Goal: Transaction & Acquisition: Purchase product/service

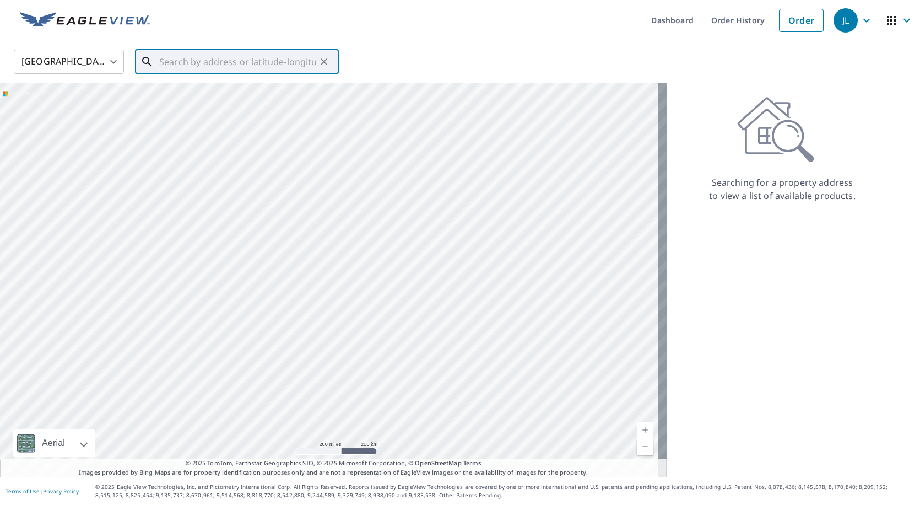
click at [220, 58] on input "text" at bounding box center [237, 61] width 157 height 31
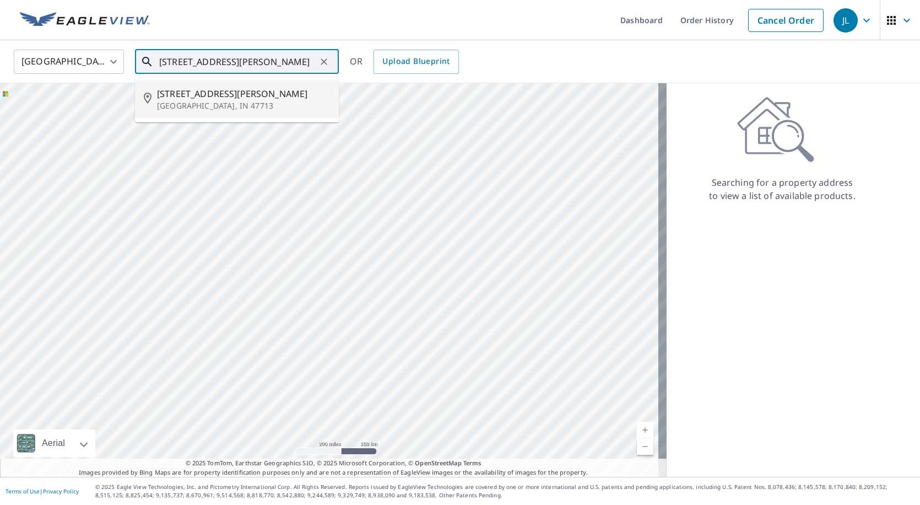
click at [218, 93] on span "[STREET_ADDRESS][PERSON_NAME]" at bounding box center [243, 93] width 173 height 13
type input "[STREET_ADDRESS][PERSON_NAME]"
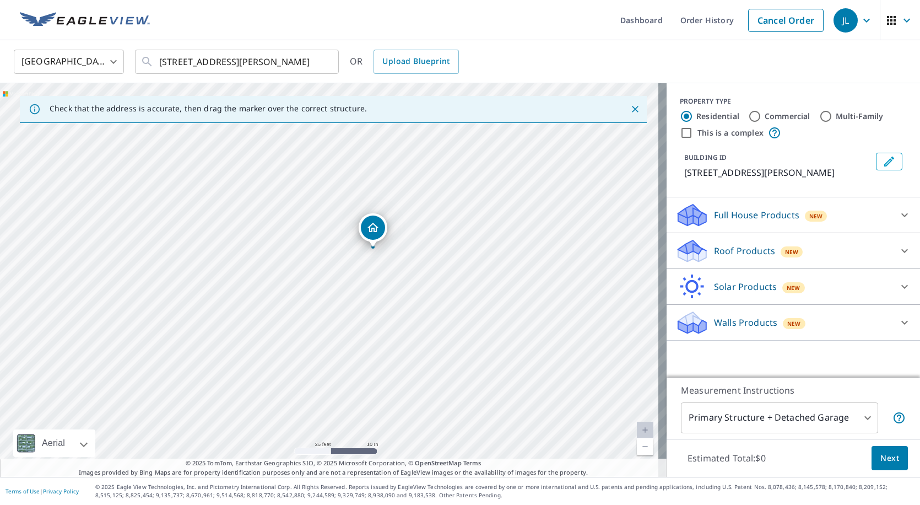
click at [731, 254] on p "Roof Products" at bounding box center [744, 250] width 61 height 13
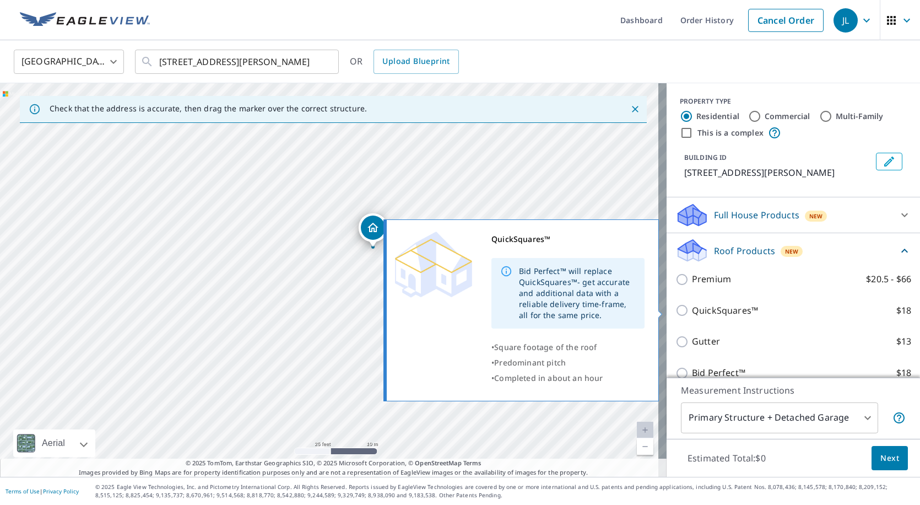
click at [692, 313] on p "QuickSquares™" at bounding box center [725, 310] width 66 height 14
click at [692, 313] on input "QuickSquares™ $18" at bounding box center [683, 309] width 17 height 13
checkbox input "true"
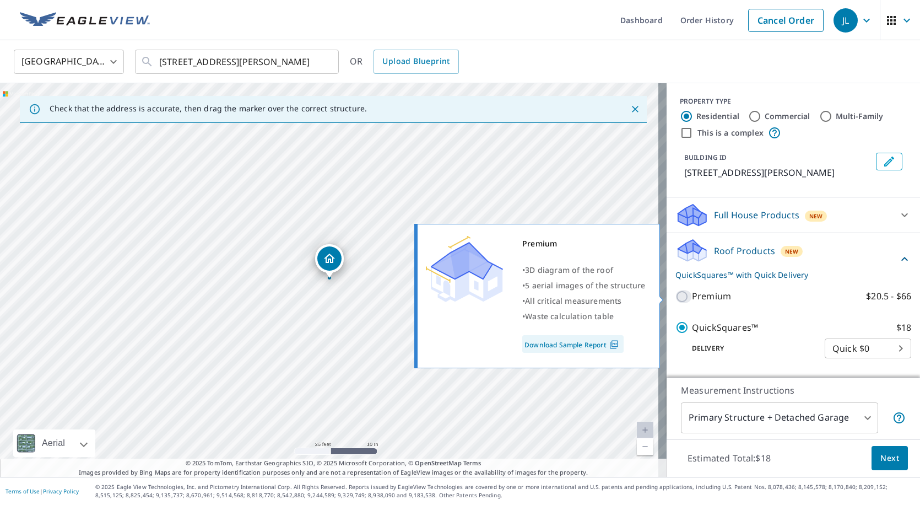
click at [682, 294] on input "Premium $20.5 - $66" at bounding box center [683, 296] width 17 height 13
checkbox input "true"
checkbox input "false"
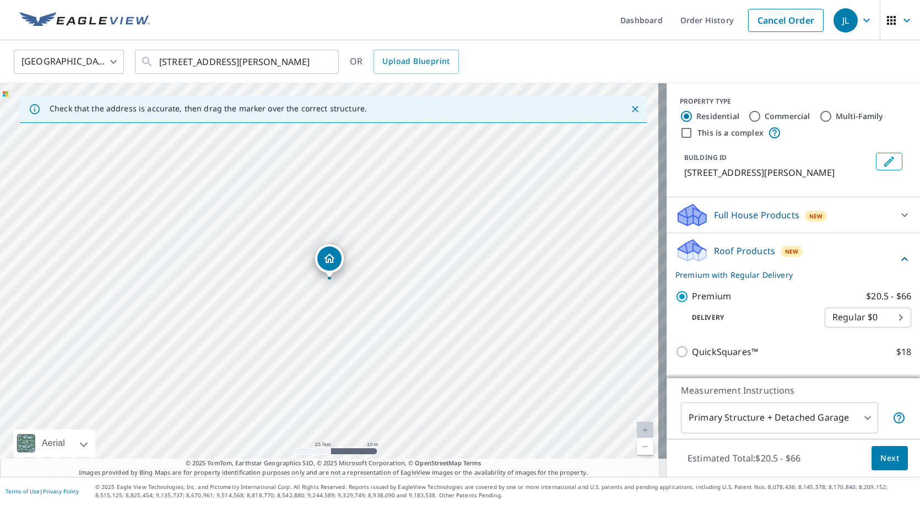
click at [886, 462] on span "Next" at bounding box center [889, 458] width 19 height 14
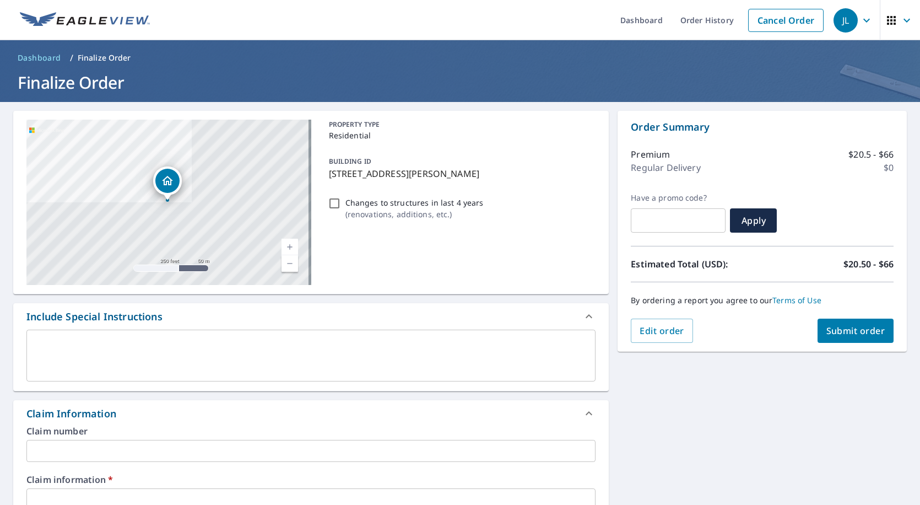
click at [80, 452] on input "text" at bounding box center [310, 451] width 569 height 22
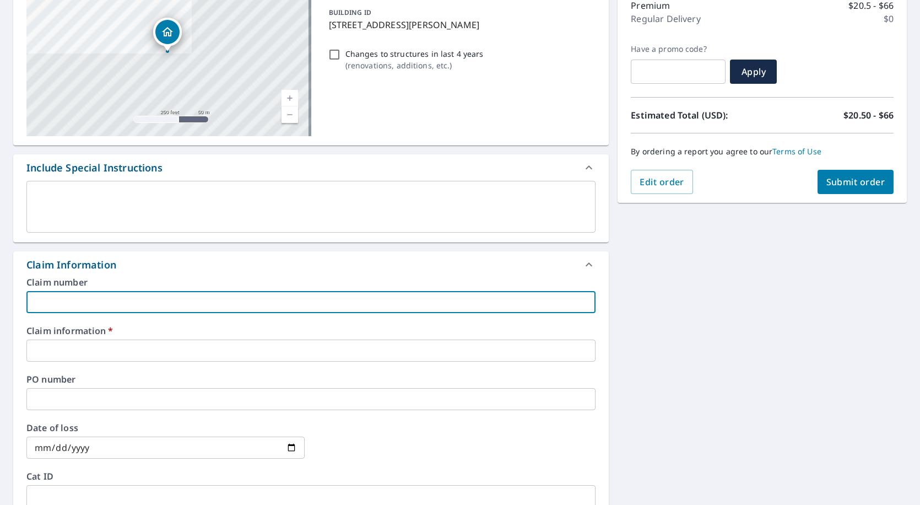
scroll to position [165, 0]
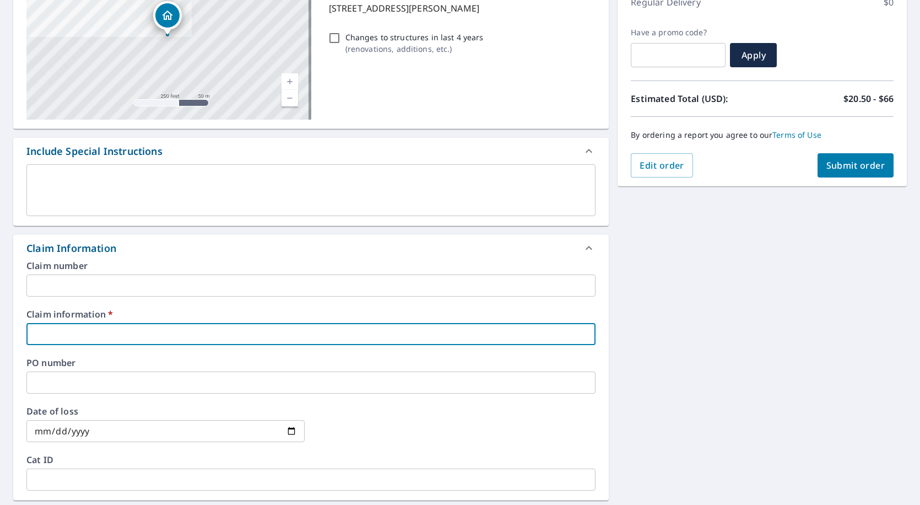
click at [82, 337] on input "text" at bounding box center [310, 334] width 569 height 22
type input "527360"
checkbox input "true"
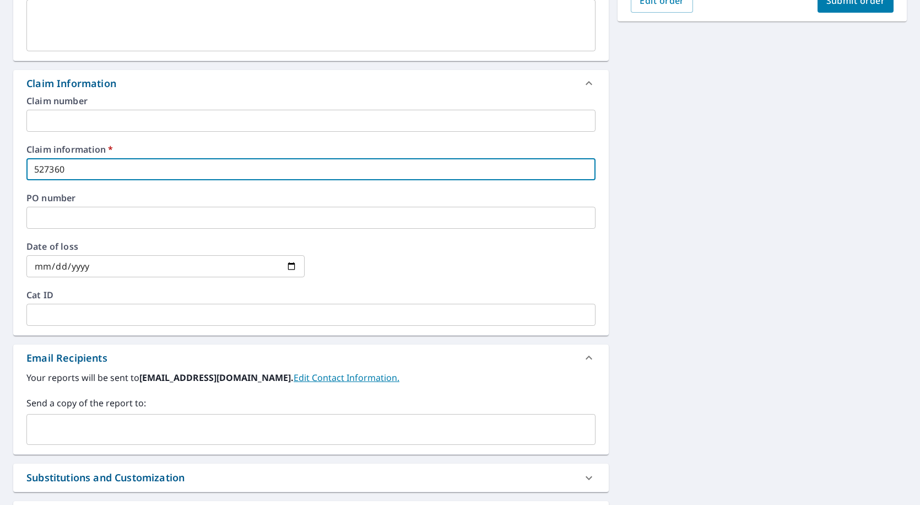
scroll to position [330, 0]
click at [119, 425] on input "text" at bounding box center [302, 428] width 543 height 21
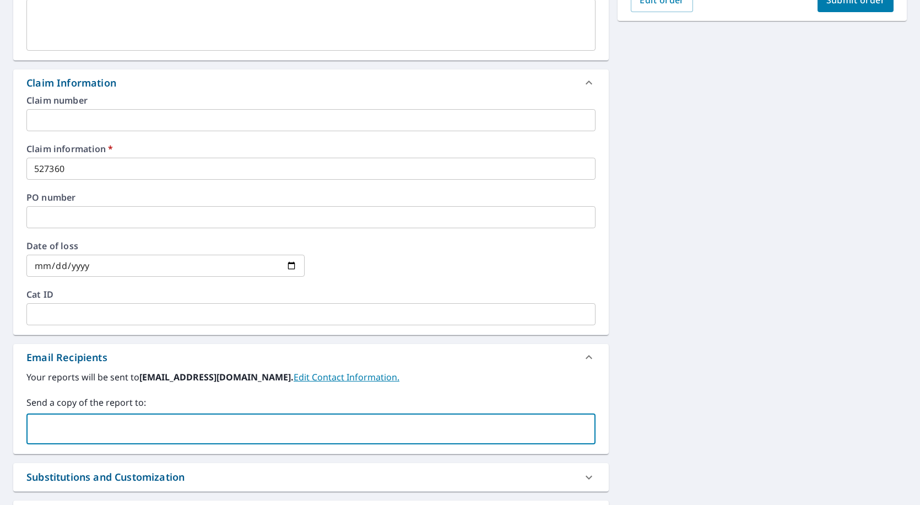
click at [119, 425] on input "text" at bounding box center [302, 428] width 543 height 21
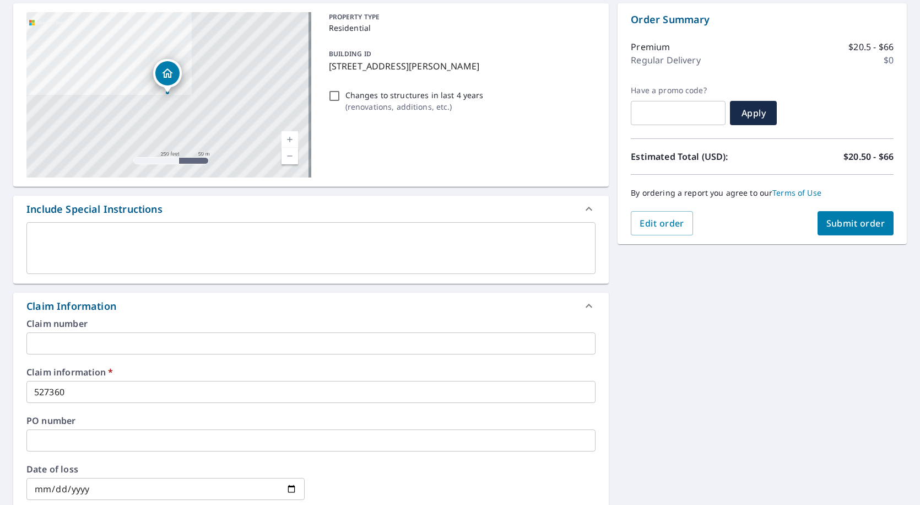
scroll to position [0, 0]
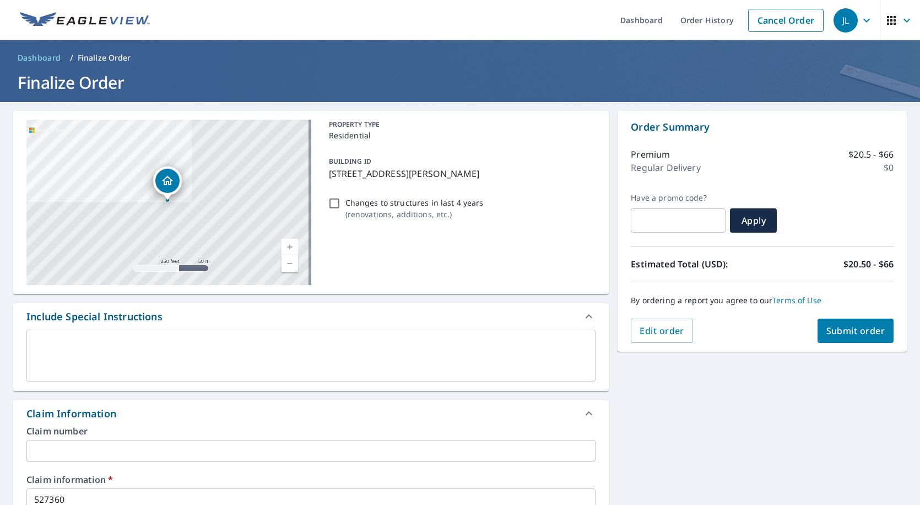
type input "[EMAIL_ADDRESS][DOMAIN_NAME]"
click at [839, 331] on span "Submit order" at bounding box center [855, 330] width 59 height 12
checkbox input "true"
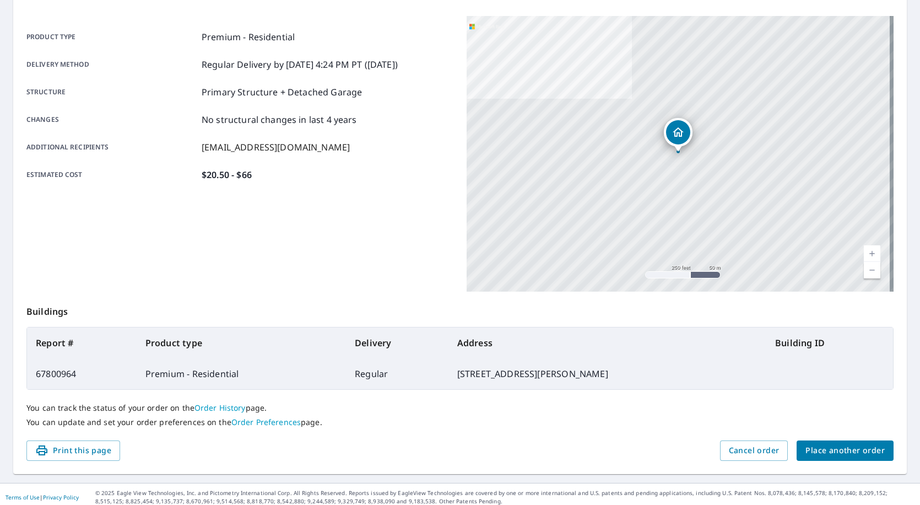
scroll to position [144, 0]
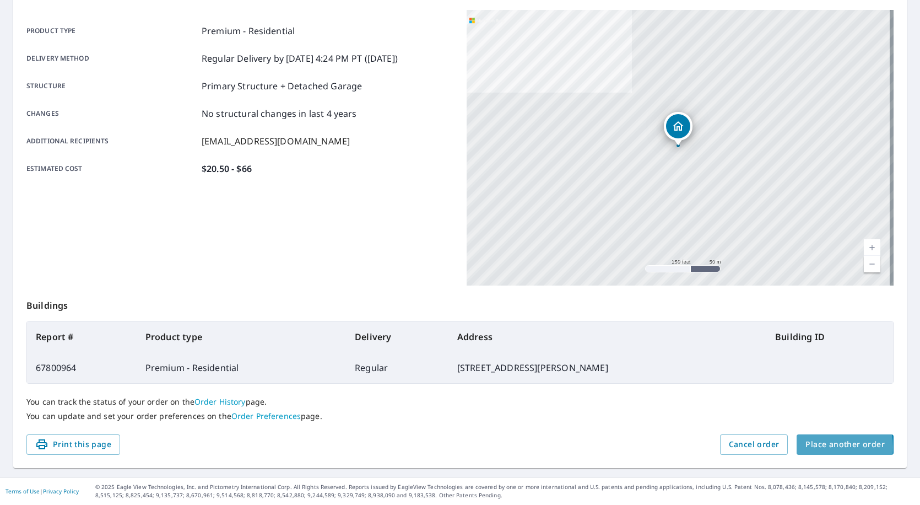
click at [808, 447] on span "Place another order" at bounding box center [844, 444] width 79 height 14
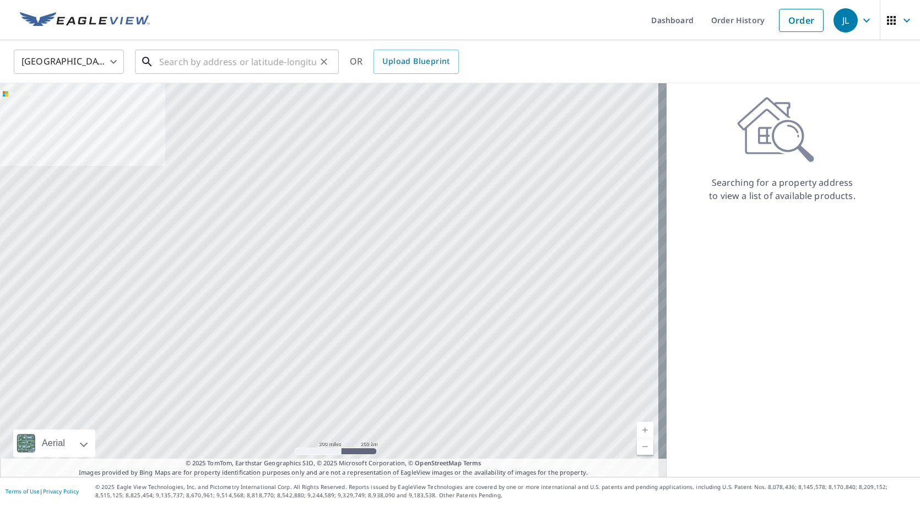
click at [202, 60] on input "text" at bounding box center [237, 61] width 157 height 31
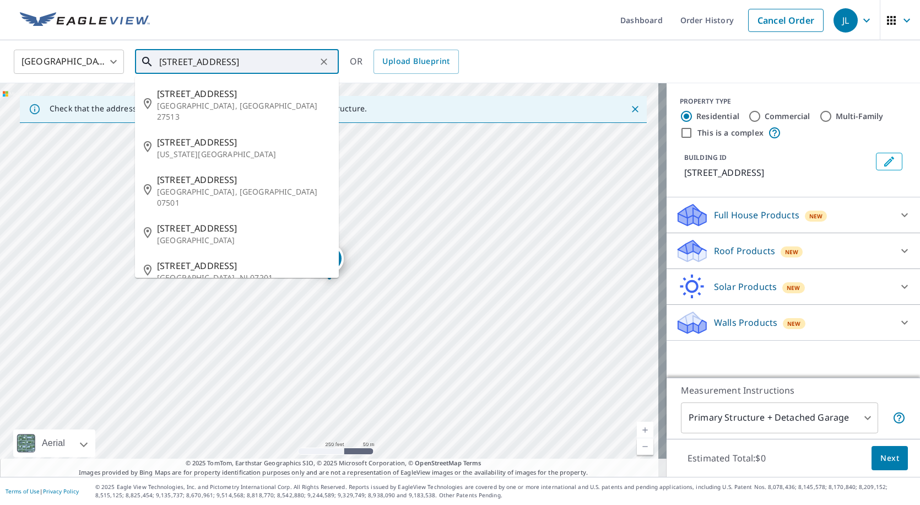
click at [288, 57] on input "[STREET_ADDRESS]" at bounding box center [237, 61] width 157 height 31
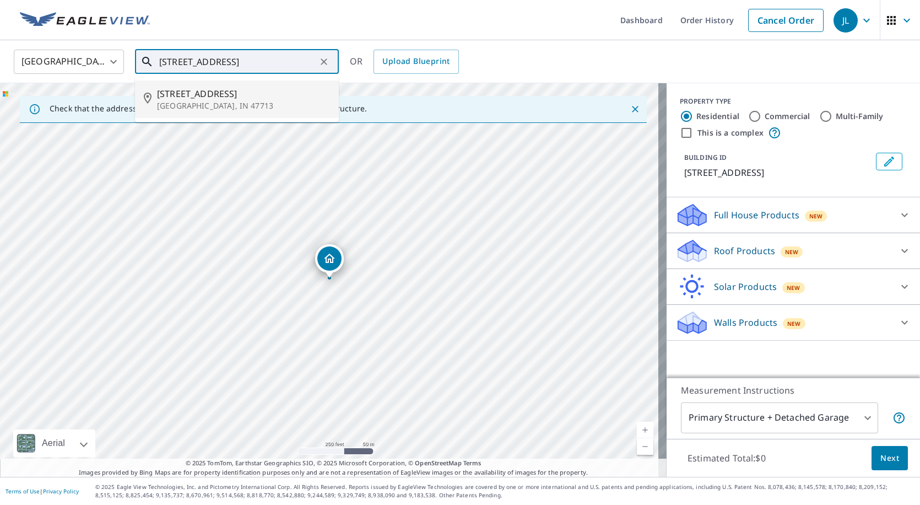
click at [218, 100] on p "[GEOGRAPHIC_DATA], IN 47713" at bounding box center [243, 105] width 173 height 11
type input "[STREET_ADDRESS]"
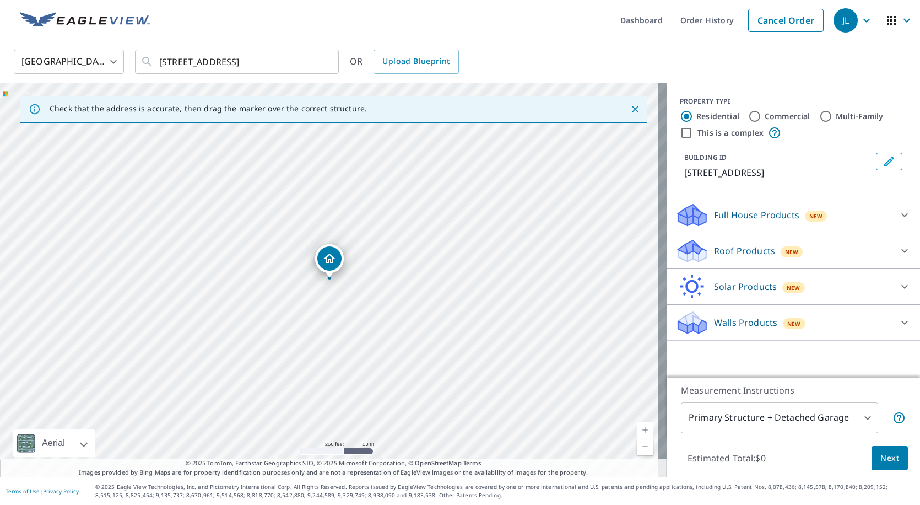
click at [736, 247] on p "Roof Products" at bounding box center [744, 250] width 61 height 13
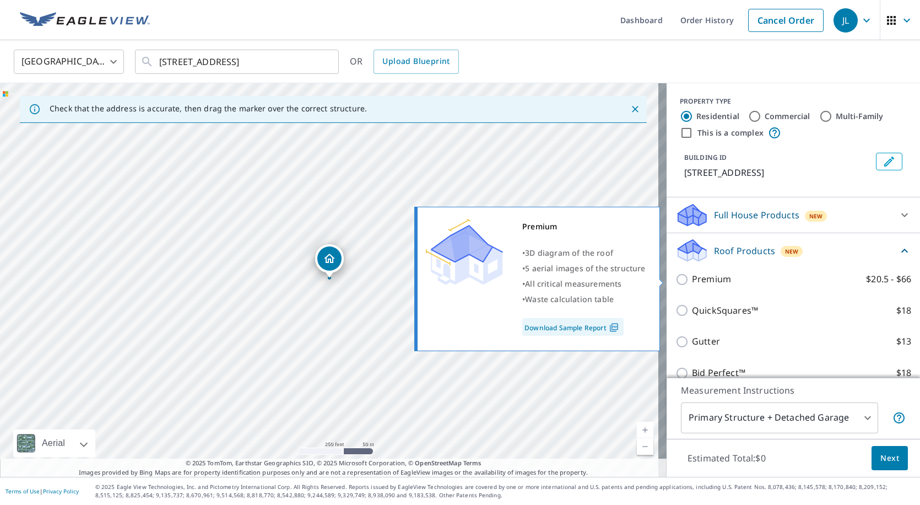
click at [708, 277] on p "Premium" at bounding box center [711, 279] width 39 height 14
click at [692, 277] on input "Premium $20.5 - $66" at bounding box center [683, 279] width 17 height 13
checkbox input "true"
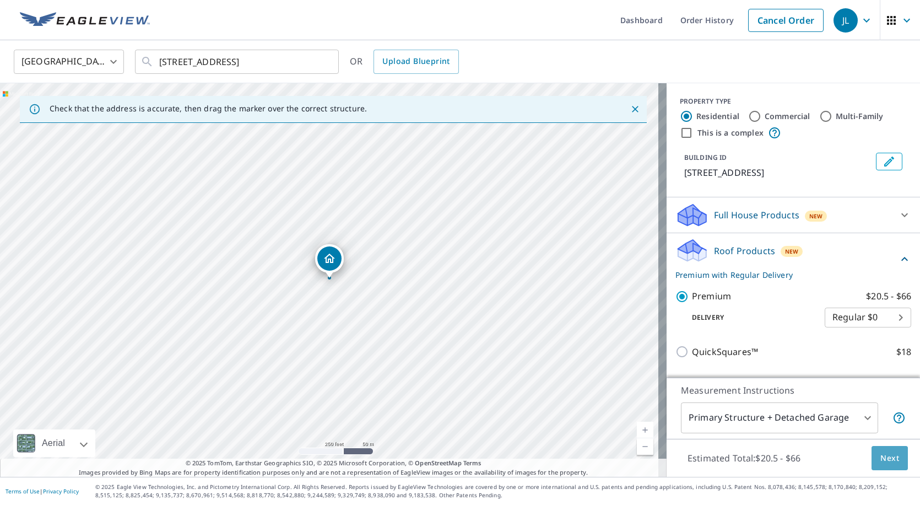
click at [880, 453] on span "Next" at bounding box center [889, 458] width 19 height 14
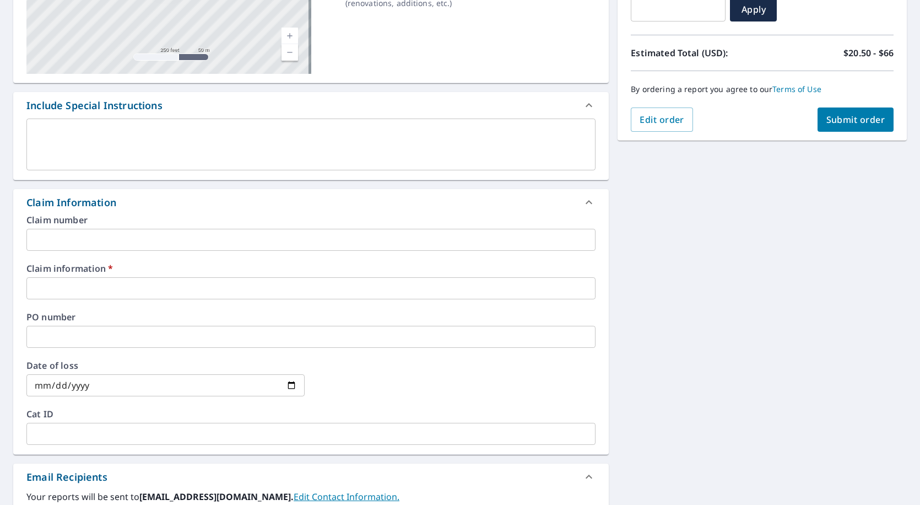
scroll to position [220, 0]
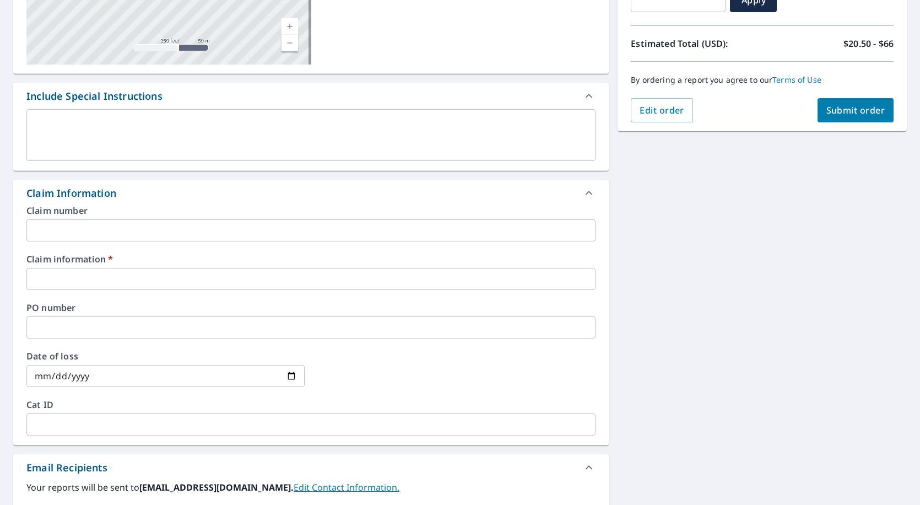
click at [115, 279] on input "text" at bounding box center [310, 279] width 569 height 22
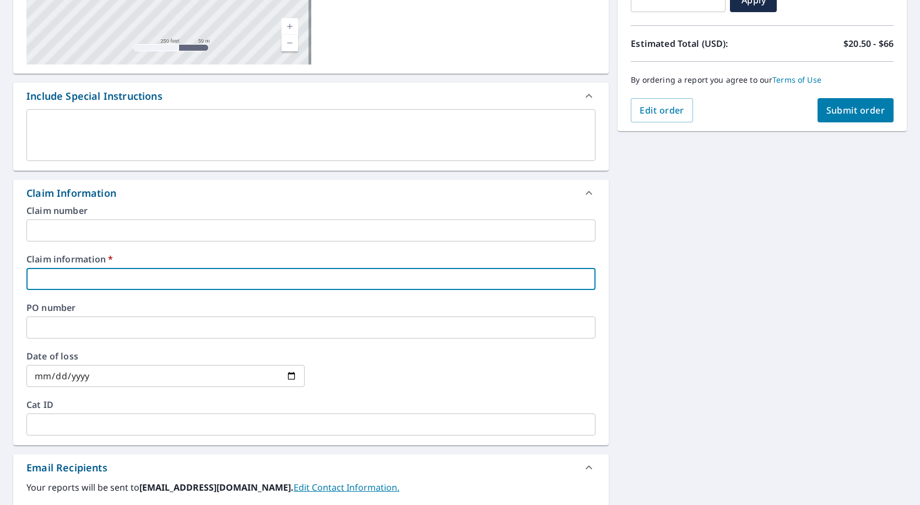
type input "527360"
checkbox input "true"
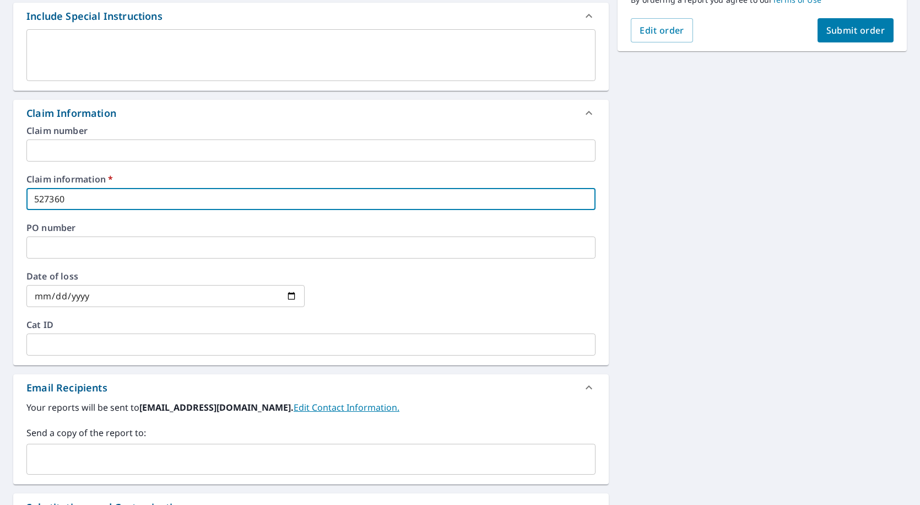
scroll to position [433, 0]
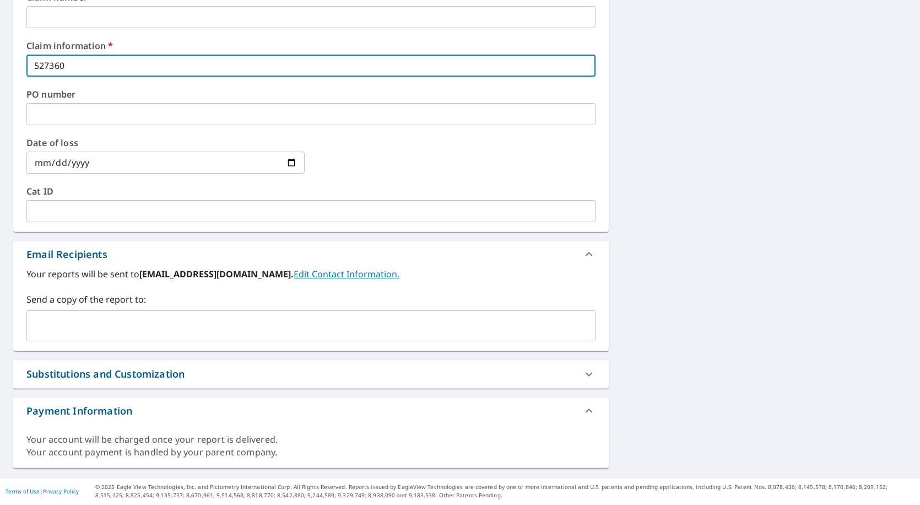
click at [124, 328] on input "text" at bounding box center [302, 325] width 543 height 21
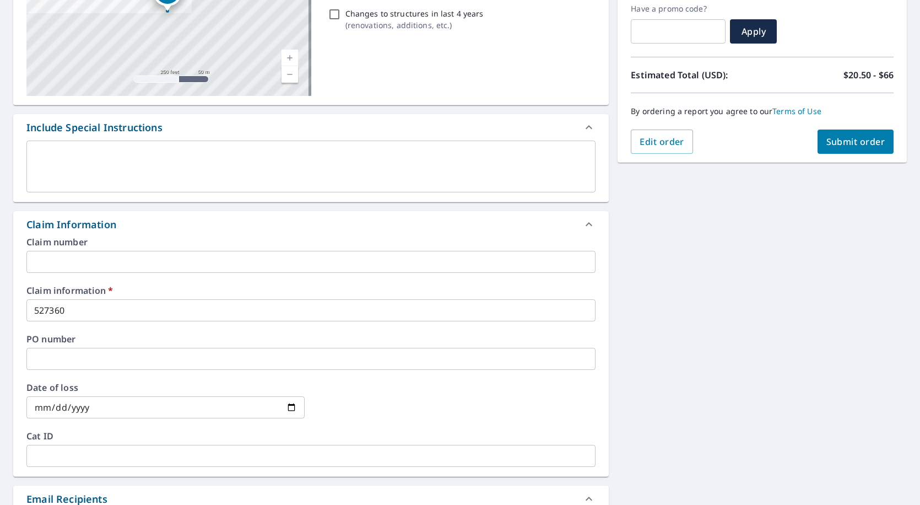
scroll to position [103, 0]
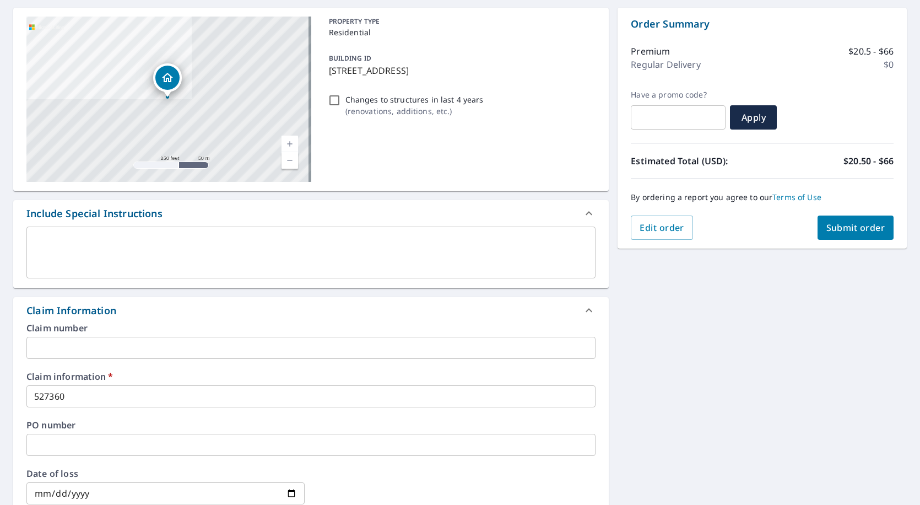
type input "[EMAIL_ADDRESS][DOMAIN_NAME]"
click at [860, 229] on span "Submit order" at bounding box center [855, 227] width 59 height 12
checkbox input "true"
